Goal: Information Seeking & Learning: Learn about a topic

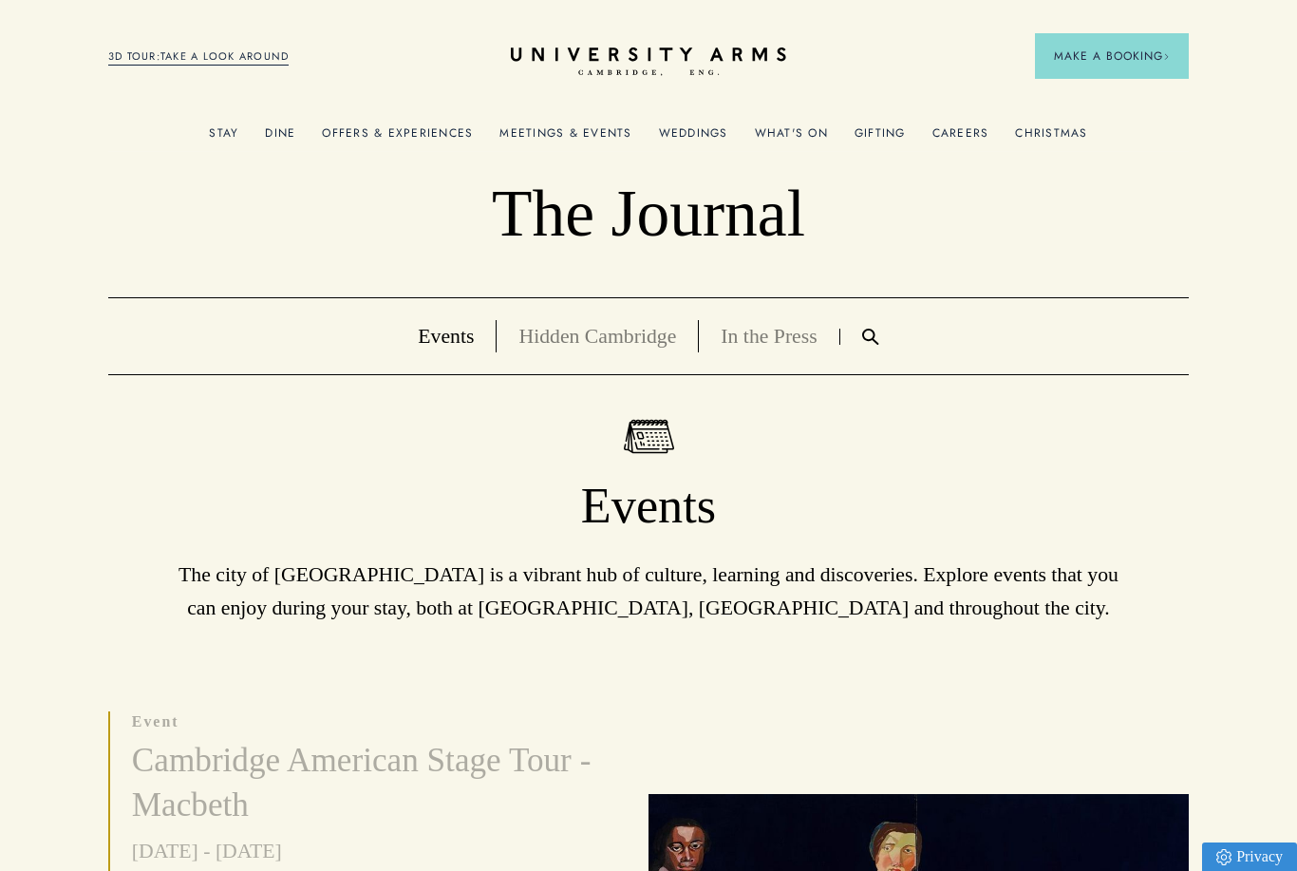
click at [614, 331] on link "Hidden Cambridge" at bounding box center [598, 336] width 158 height 23
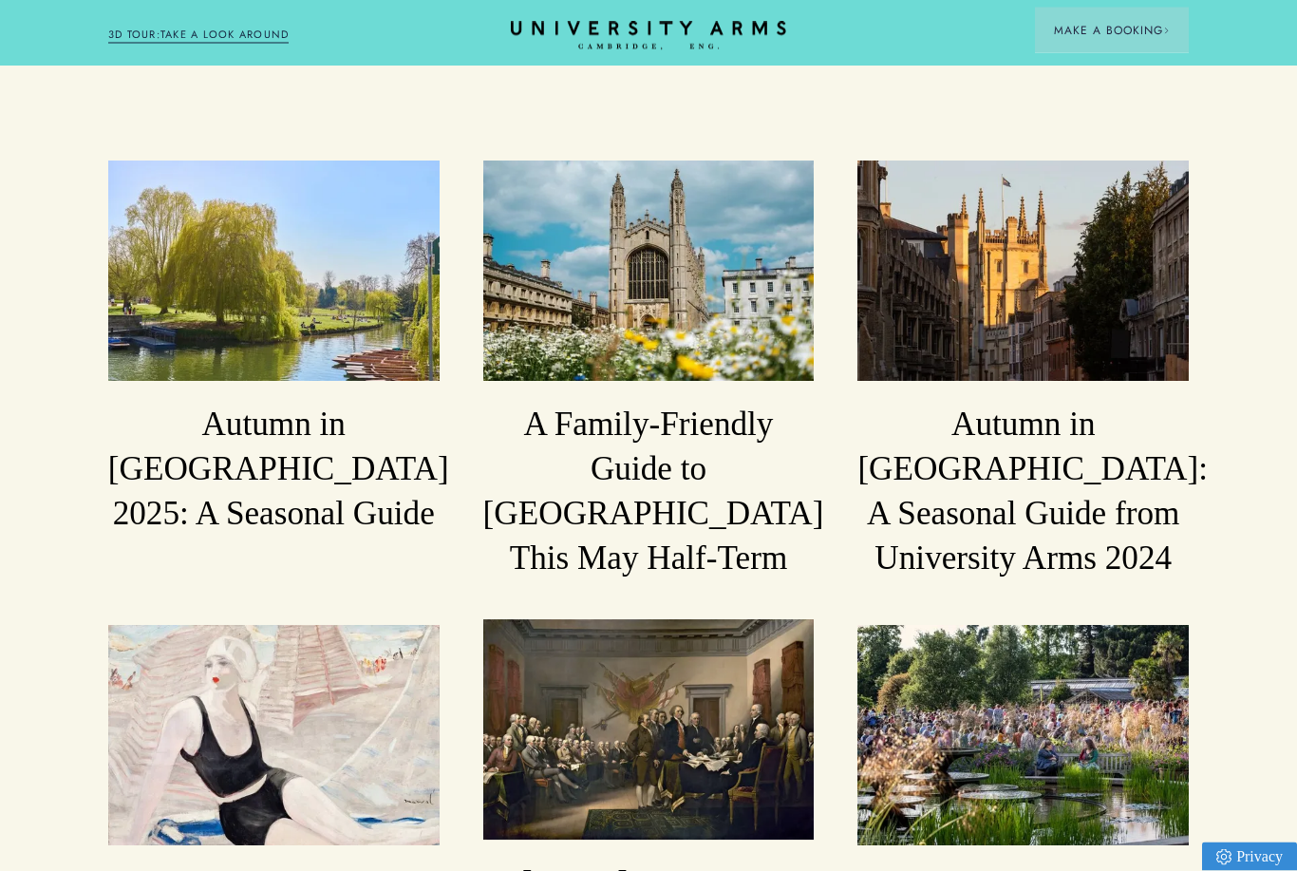
scroll to position [1369, 0]
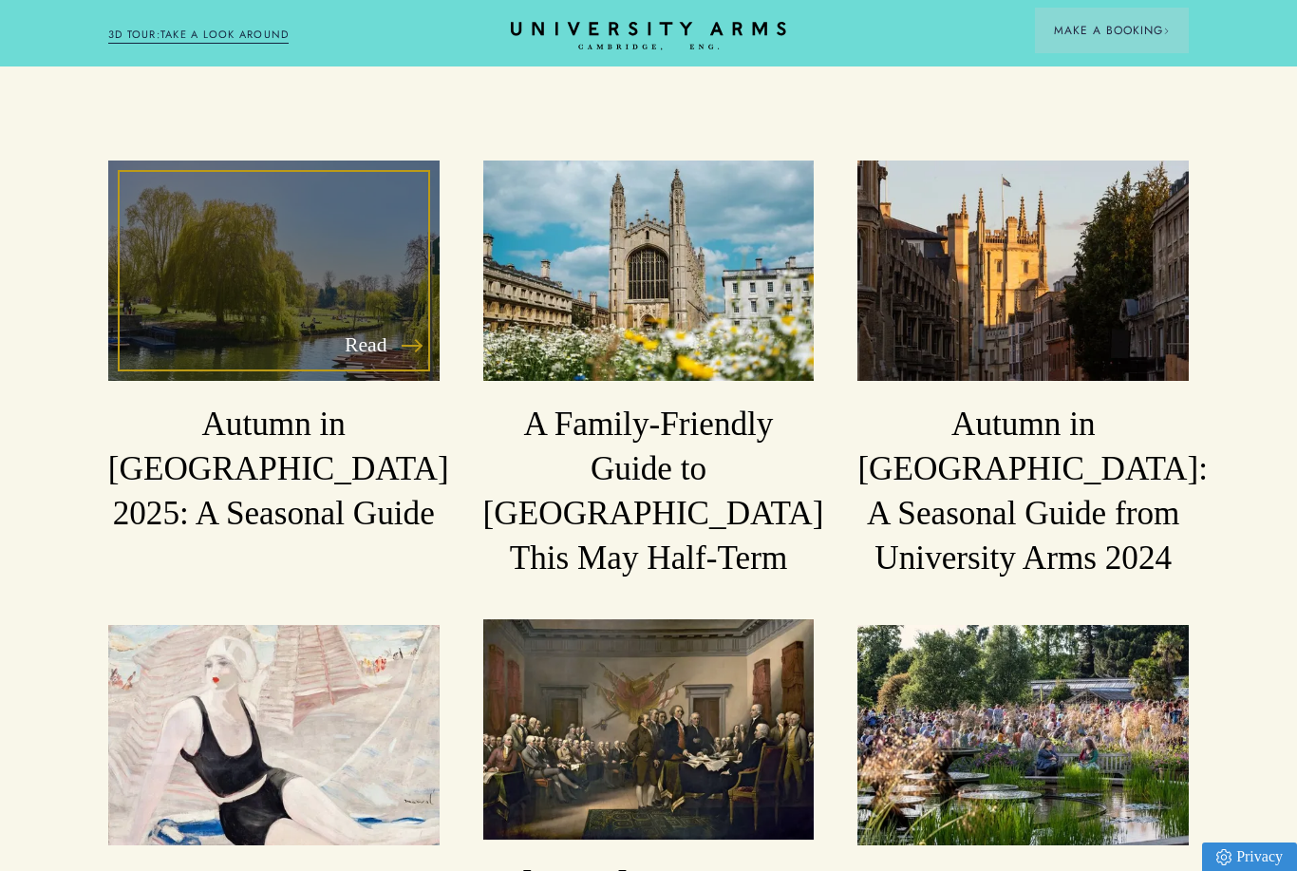
click at [343, 403] on h3 "Autumn in [GEOGRAPHIC_DATA] 2025: A Seasonal Guide" at bounding box center [273, 469] width 331 height 133
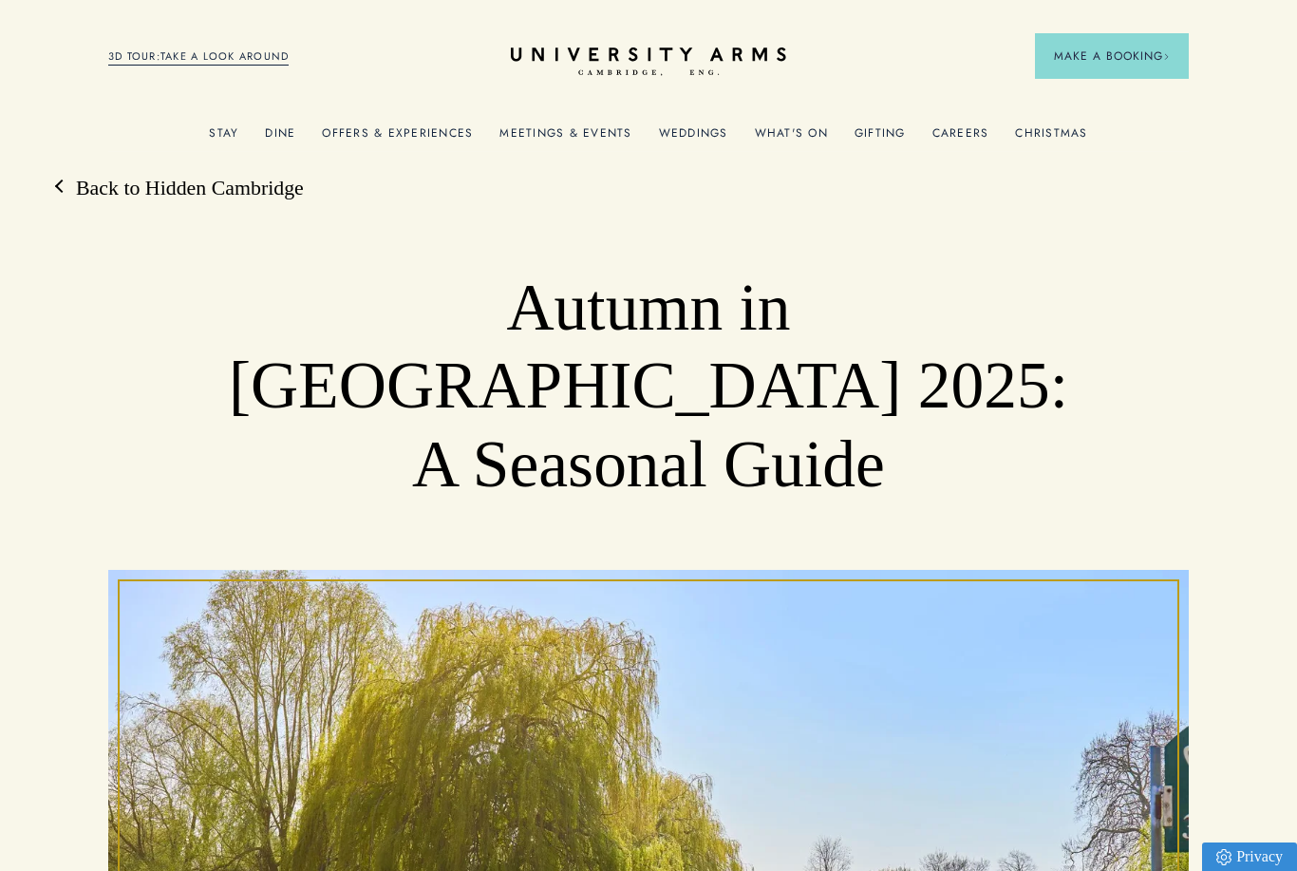
click at [391, 141] on link "Offers & Experiences" at bounding box center [397, 138] width 151 height 25
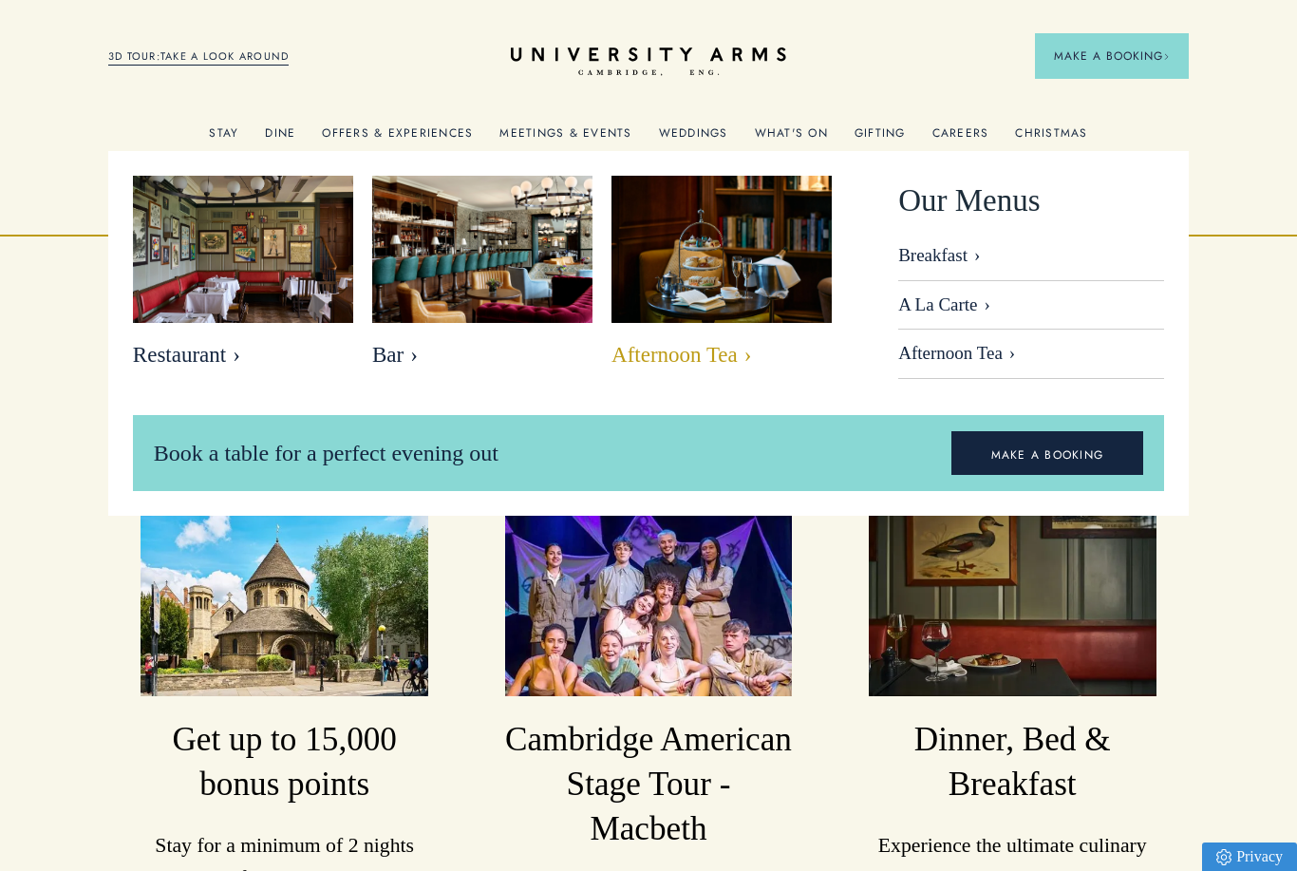
click at [690, 350] on span "Afternoon Tea" at bounding box center [722, 355] width 220 height 27
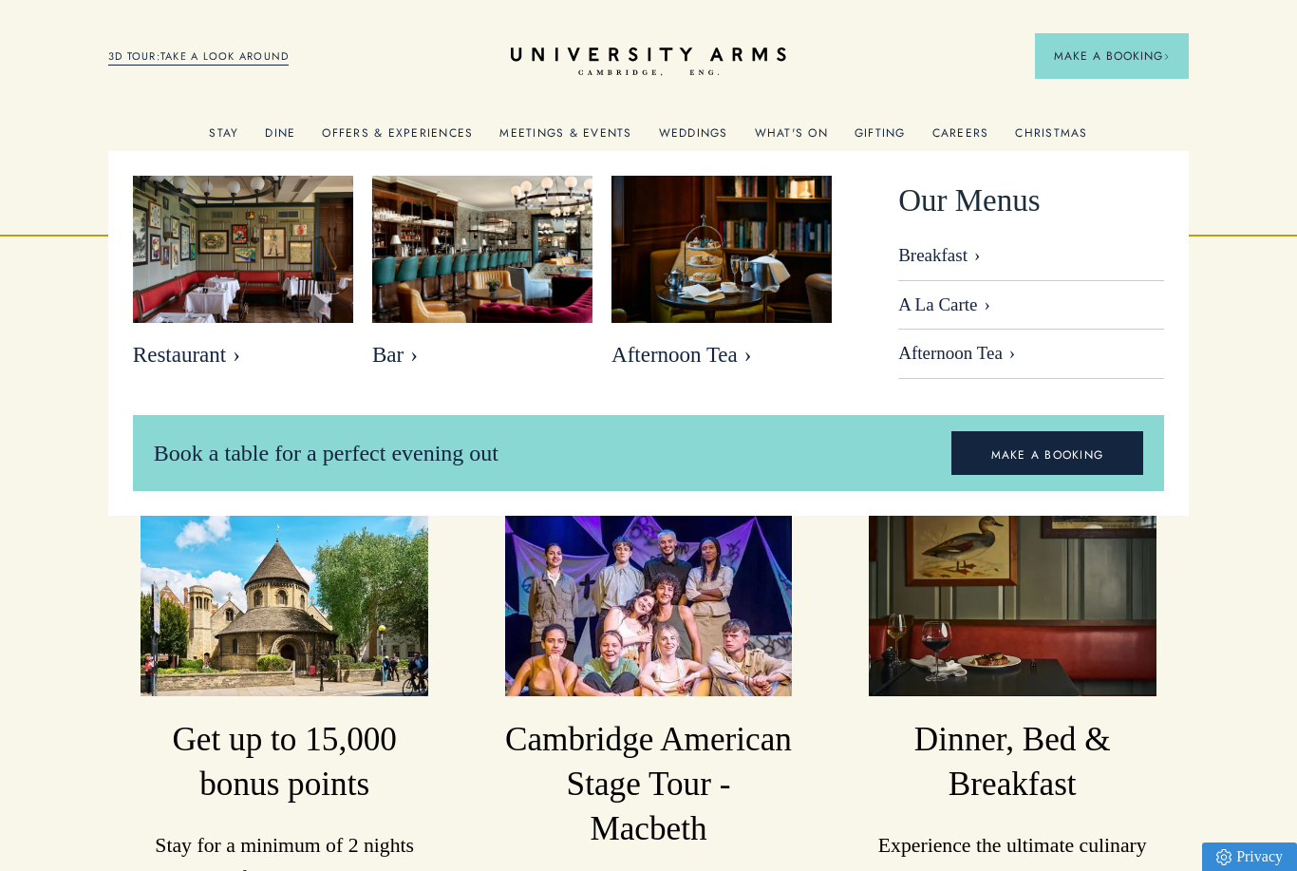
click at [285, 135] on link "Dine" at bounding box center [280, 138] width 30 height 25
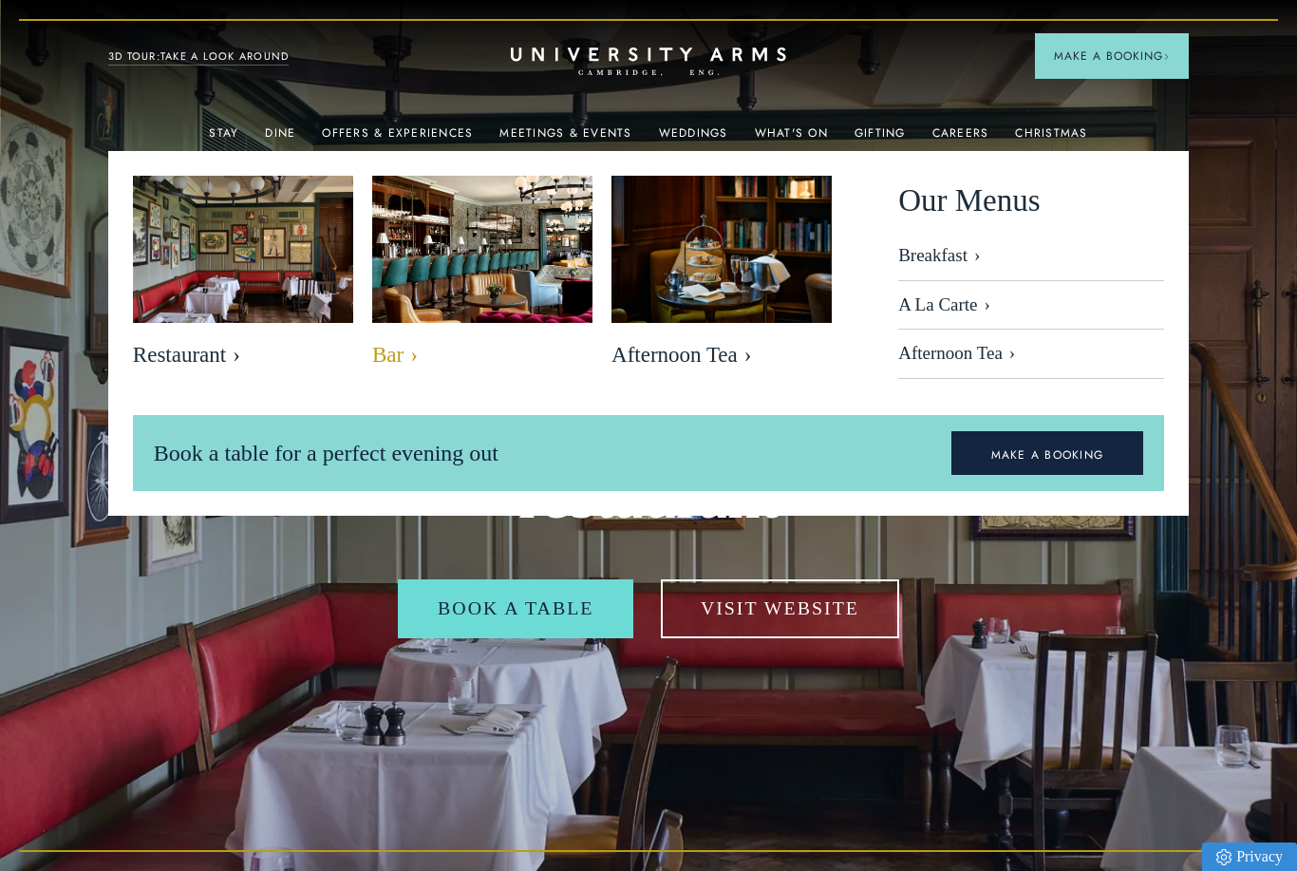
click at [392, 369] on span "Bar" at bounding box center [482, 355] width 220 height 27
